Goal: Task Accomplishment & Management: Complete application form

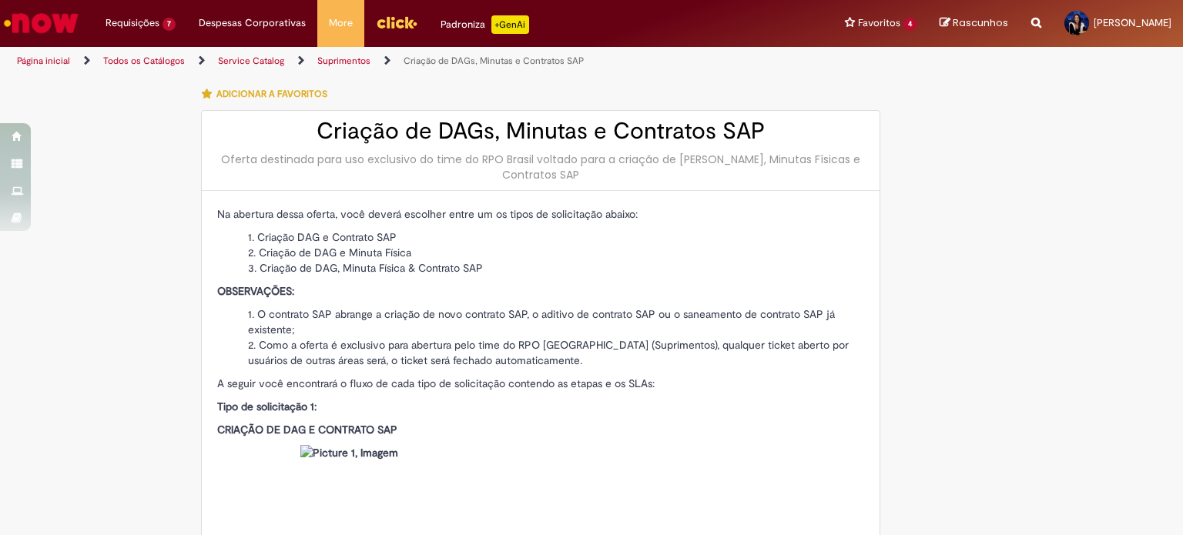
select select "*"
select select "**"
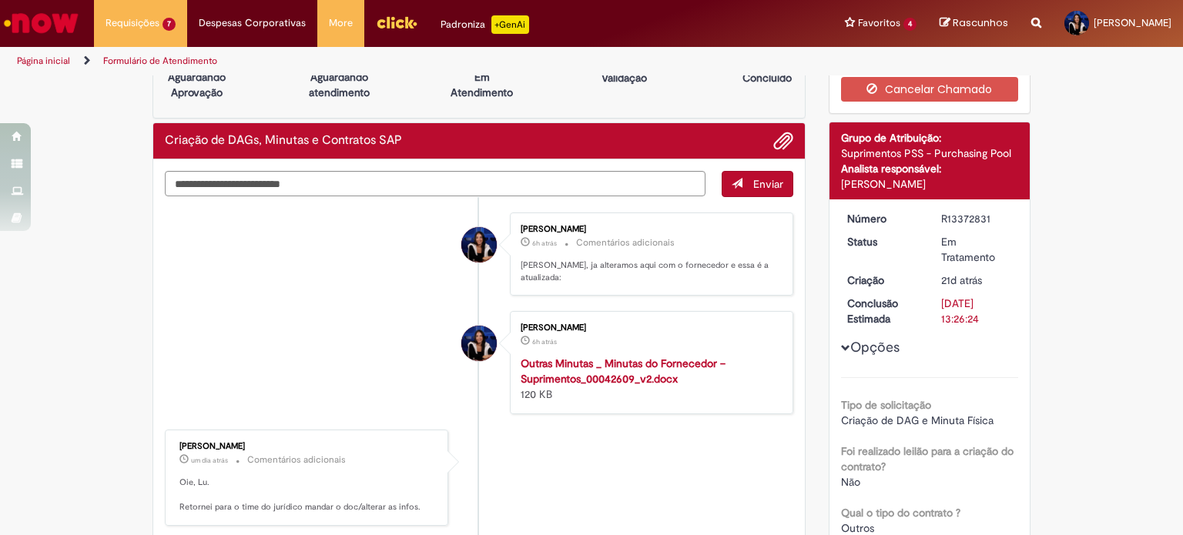
scroll to position [77, 0]
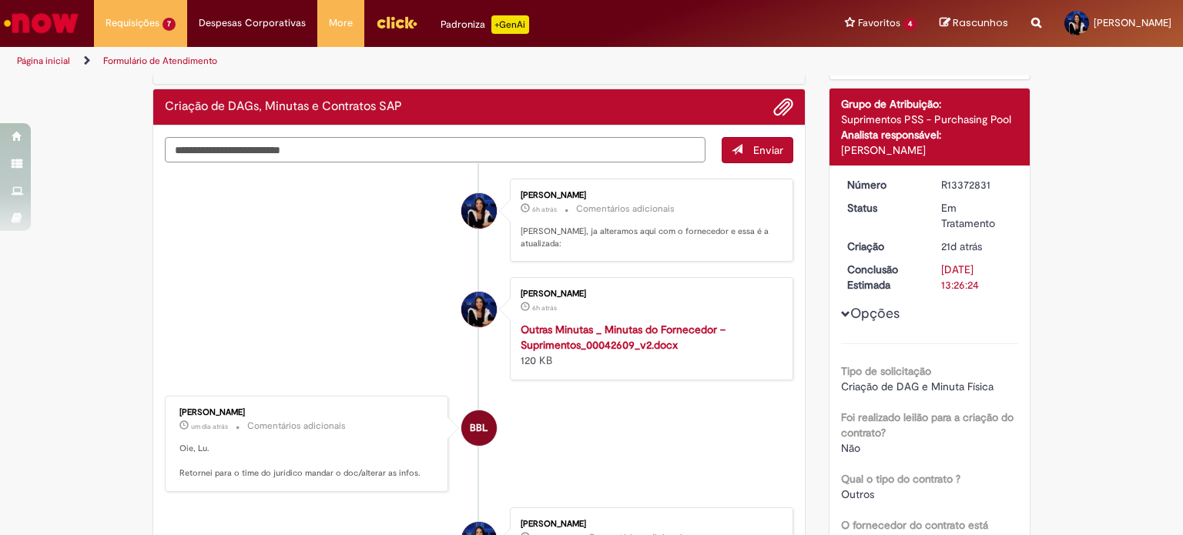
click at [316, 158] on textarea "Digite sua mensagem aqui..." at bounding box center [435, 150] width 541 height 26
